Goal: Task Accomplishment & Management: Manage account settings

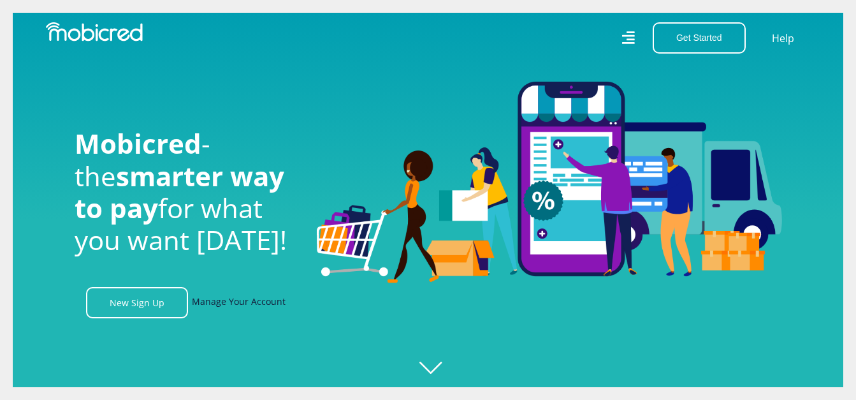
click at [255, 304] on link "Manage Your Account" at bounding box center [239, 302] width 94 height 31
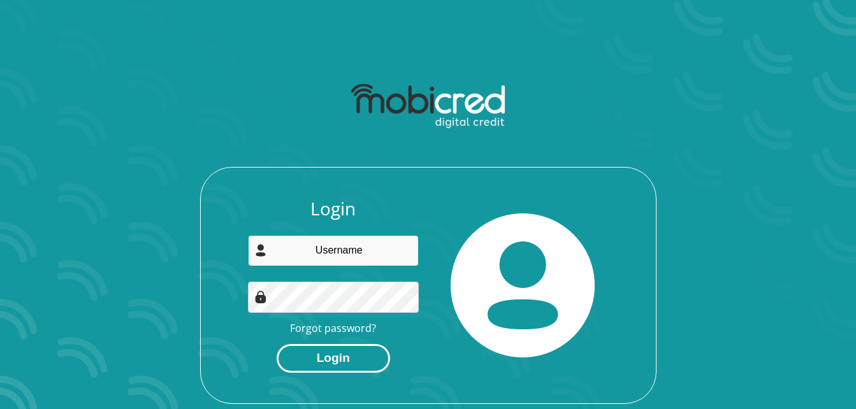
type input "[EMAIL_ADDRESS][DOMAIN_NAME]"
click at [354, 360] on button "Login" at bounding box center [333, 358] width 113 height 29
